Goal: Task Accomplishment & Management: Manage account settings

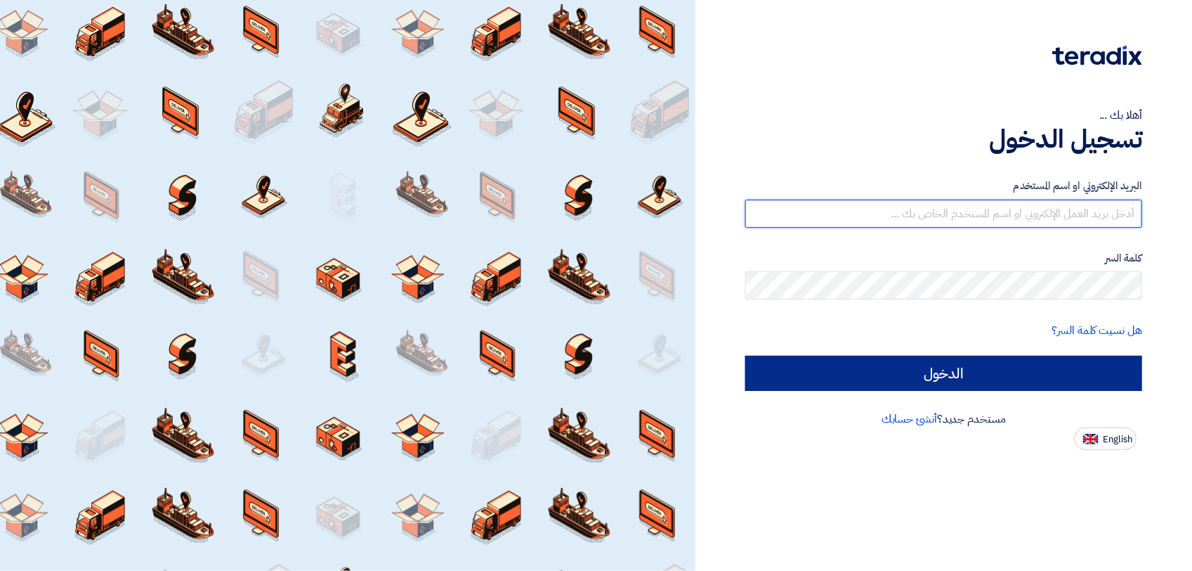
type input "[PERSON_NAME][EMAIL_ADDRESS][DOMAIN_NAME]"
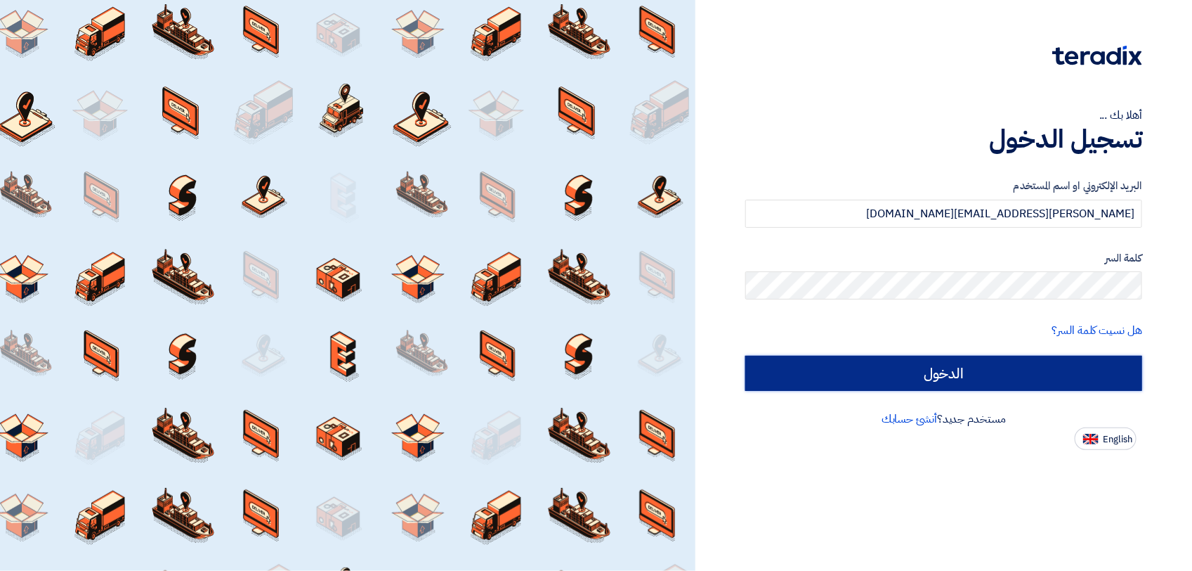
click at [905, 358] on input "الدخول" at bounding box center [944, 373] width 397 height 35
type input "Sign in"
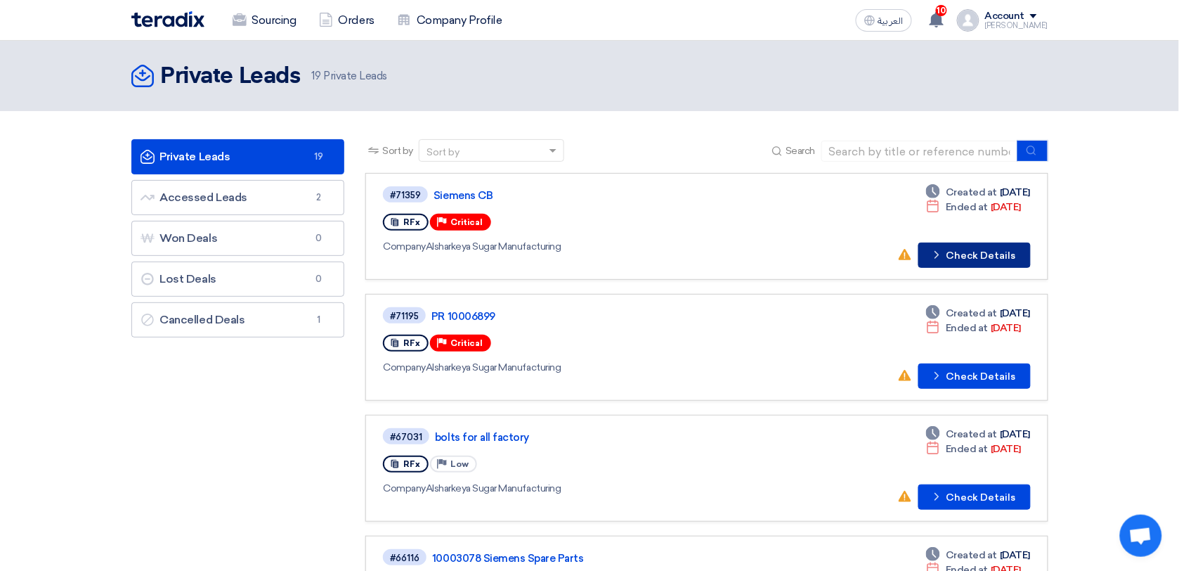
click at [973, 257] on button "Check details Check Details" at bounding box center [974, 254] width 112 height 25
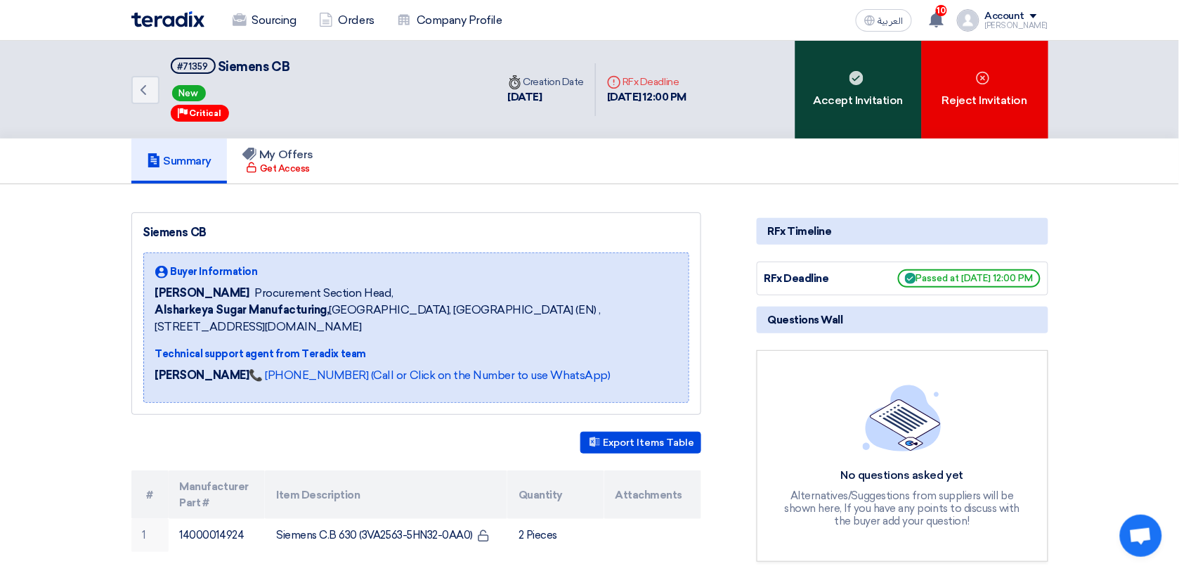
click at [880, 99] on div "Accept Invitation" at bounding box center [858, 90] width 126 height 98
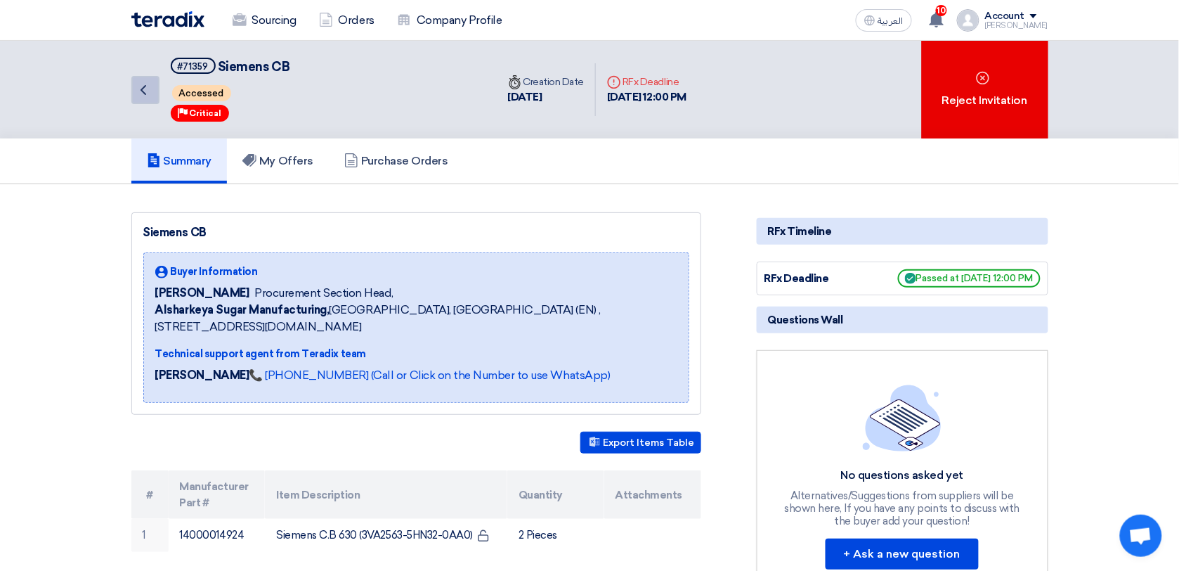
click at [141, 90] on icon "Back" at bounding box center [143, 90] width 17 height 17
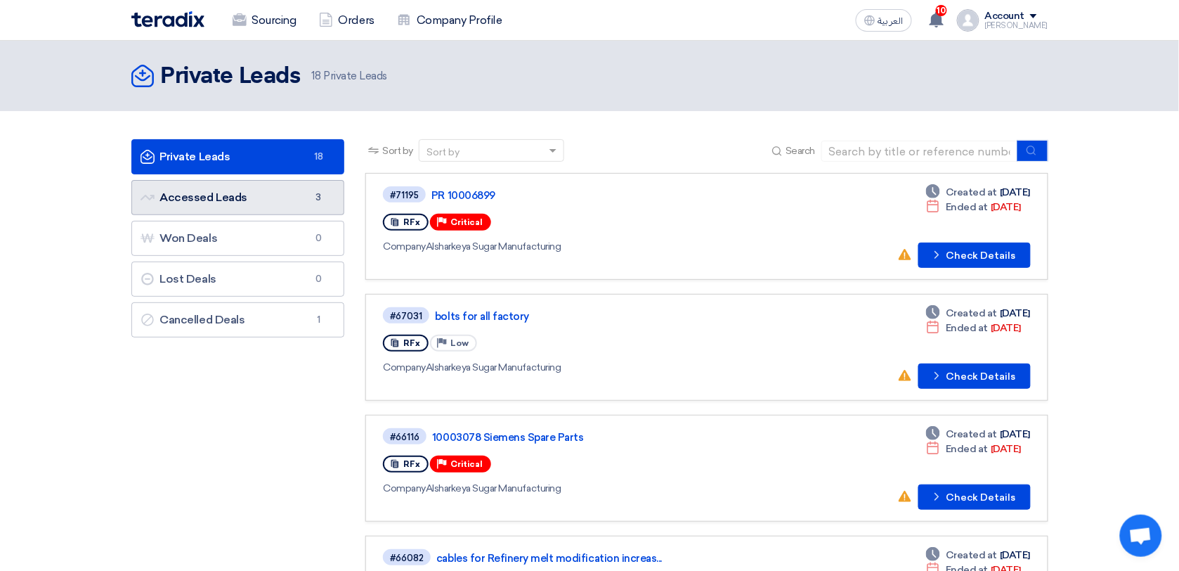
click at [216, 205] on link "Accessed Leads Accessed Leads 3" at bounding box center [238, 197] width 214 height 35
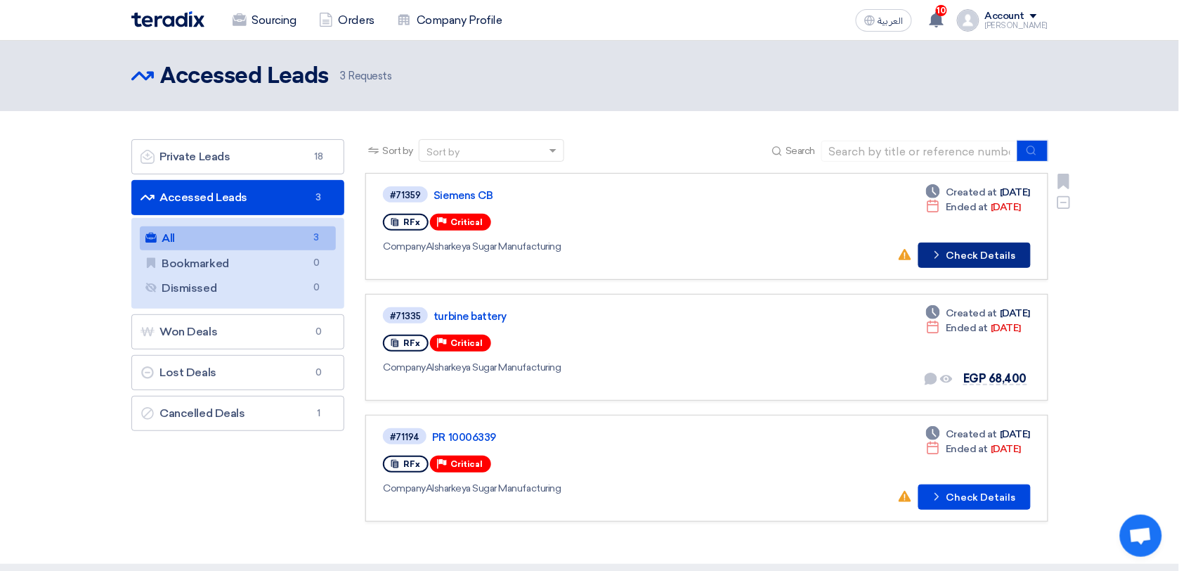
click at [954, 254] on button "Check details Check Details" at bounding box center [974, 254] width 112 height 25
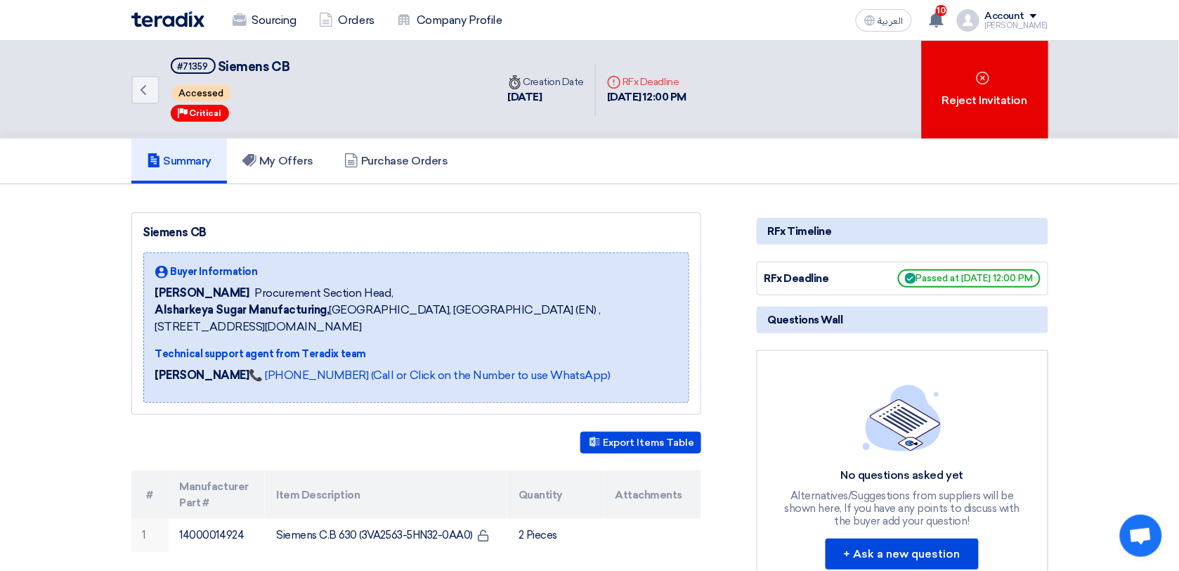
click at [894, 75] on div "Back #71359 Siemens CB Accessed Priority Critical Time Creation Date [DATE] Dea…" at bounding box center [589, 90] width 917 height 98
drag, startPoint x: 894, startPoint y: 75, endPoint x: 872, endPoint y: 117, distance: 47.5
click at [872, 117] on div "Back #71359 Siemens CB Accessed Priority Critical Time Creation Date [DATE] Dea…" at bounding box center [589, 90] width 917 height 98
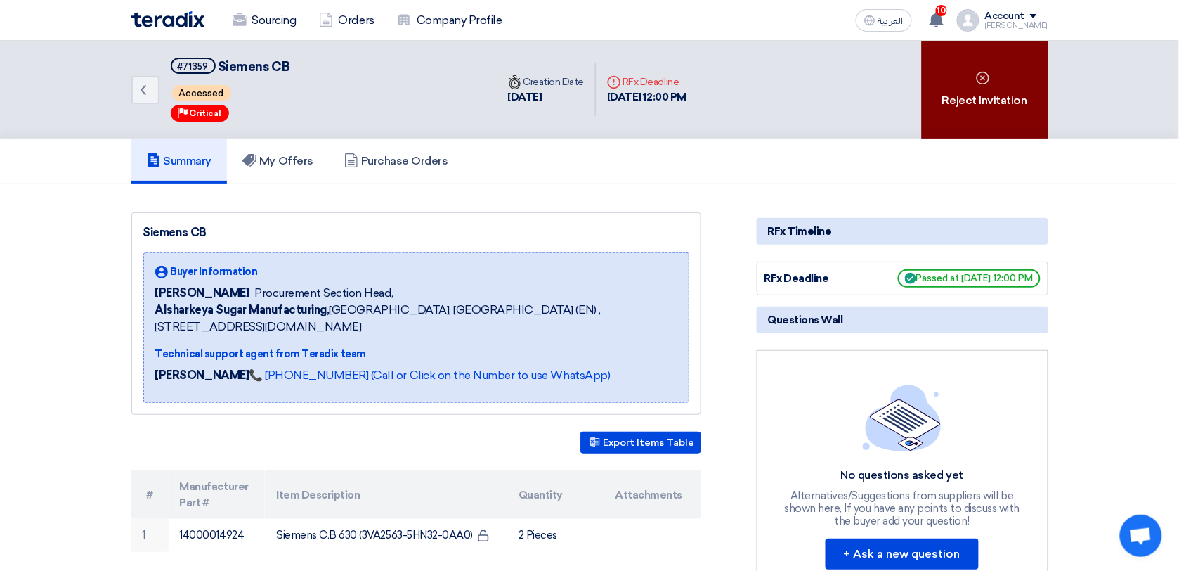
click at [943, 93] on div "Reject Invitation" at bounding box center [985, 90] width 126 height 98
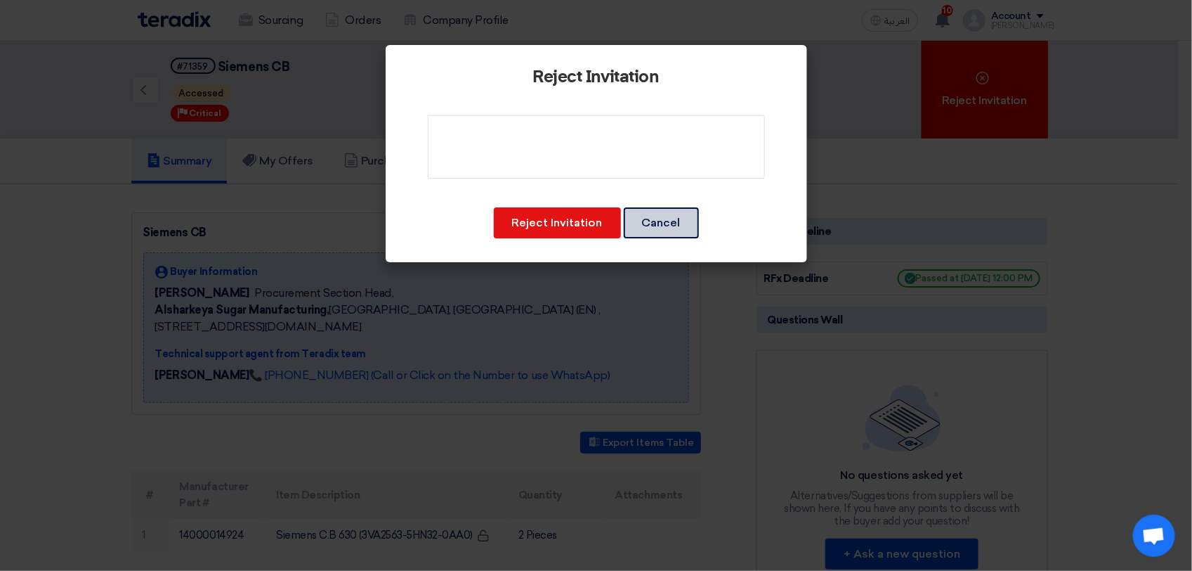
click at [689, 219] on button "Cancel" at bounding box center [661, 222] width 75 height 31
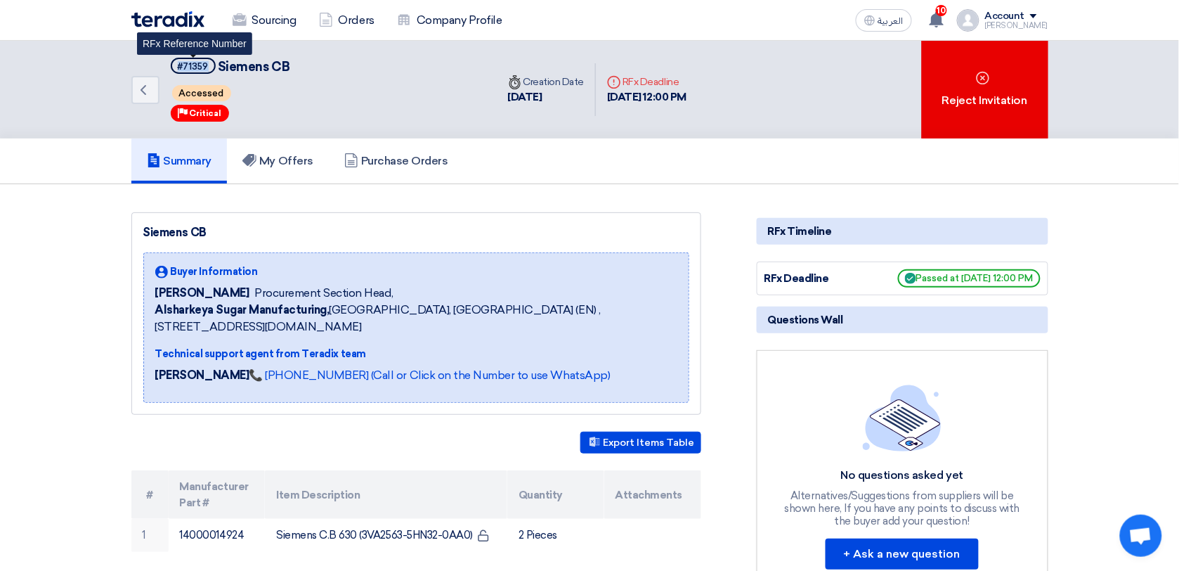
drag, startPoint x: 204, startPoint y: 65, endPoint x: 173, endPoint y: 65, distance: 31.6
click at [173, 65] on span "#71359" at bounding box center [193, 66] width 45 height 16
copy div "#71359"
